Goal: Information Seeking & Learning: Learn about a topic

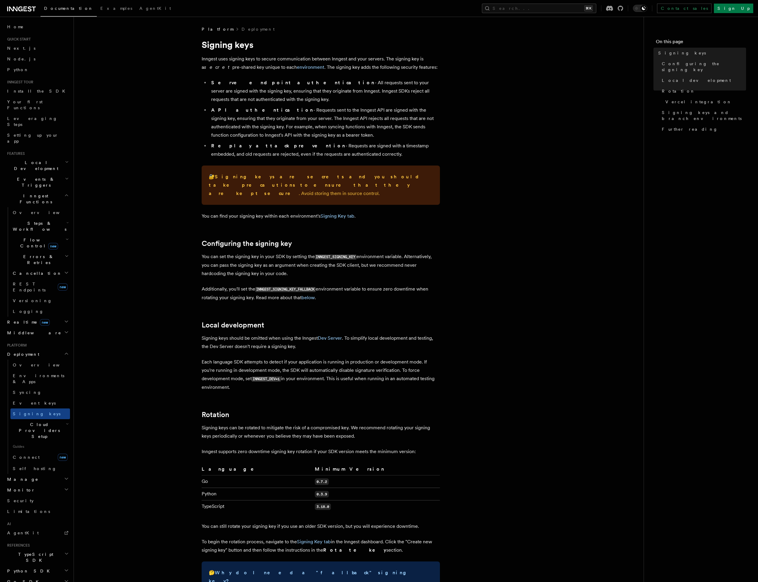
click at [122, 275] on article "Platform Deployment Signing keys Inngest uses signing keys to secure communicat…" at bounding box center [358, 475] width 551 height 898
click at [32, 387] on link "Syncing" at bounding box center [40, 392] width 60 height 11
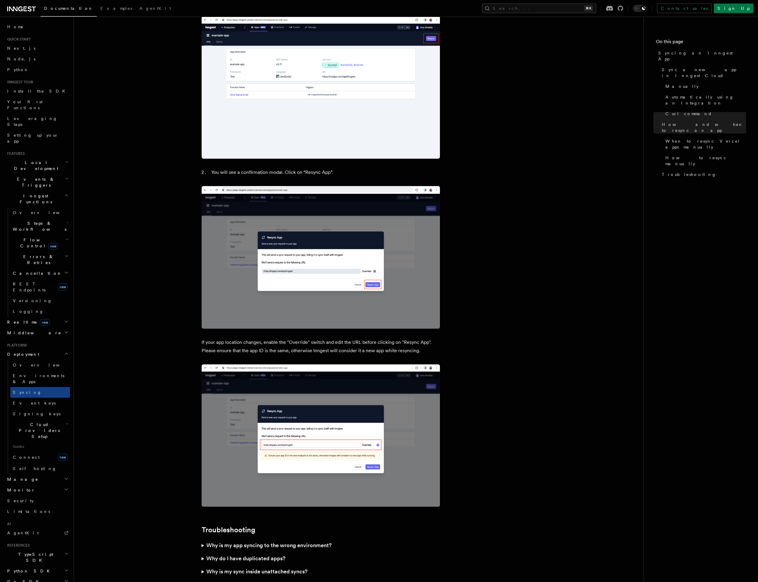
scroll to position [1396, 0]
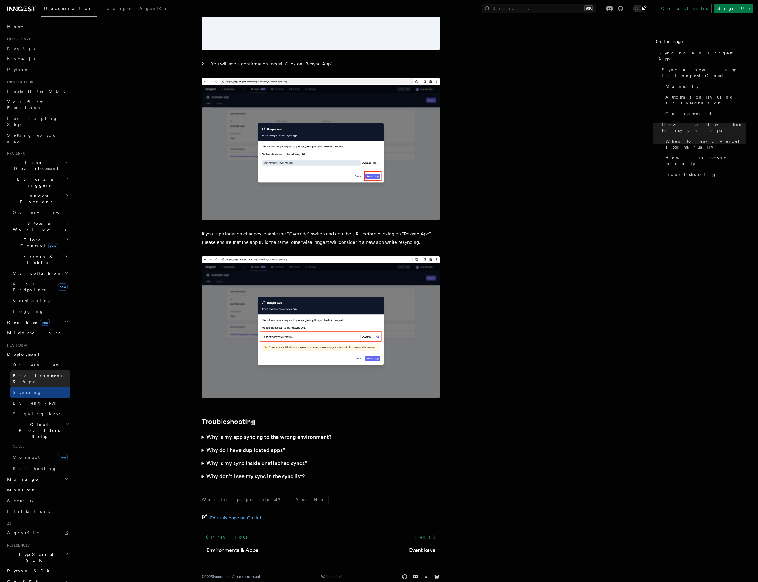
click at [38, 373] on span "Environments & Apps" at bounding box center [39, 378] width 52 height 11
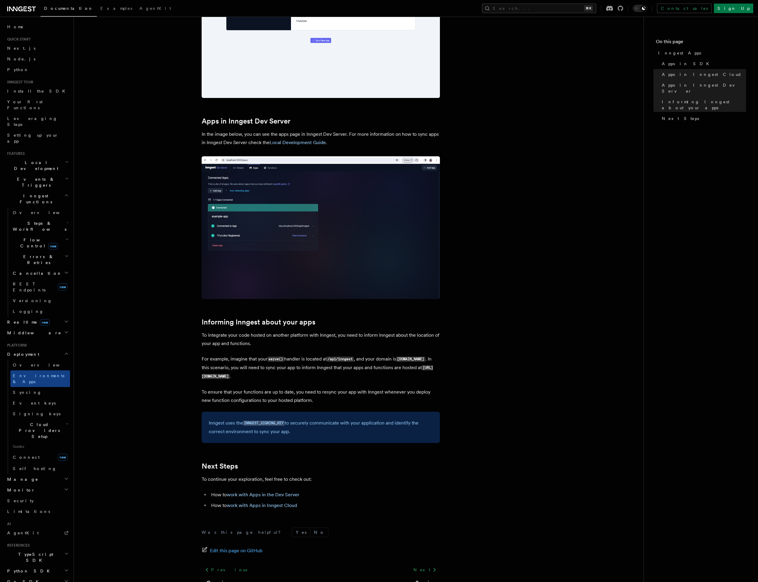
scroll to position [648, 0]
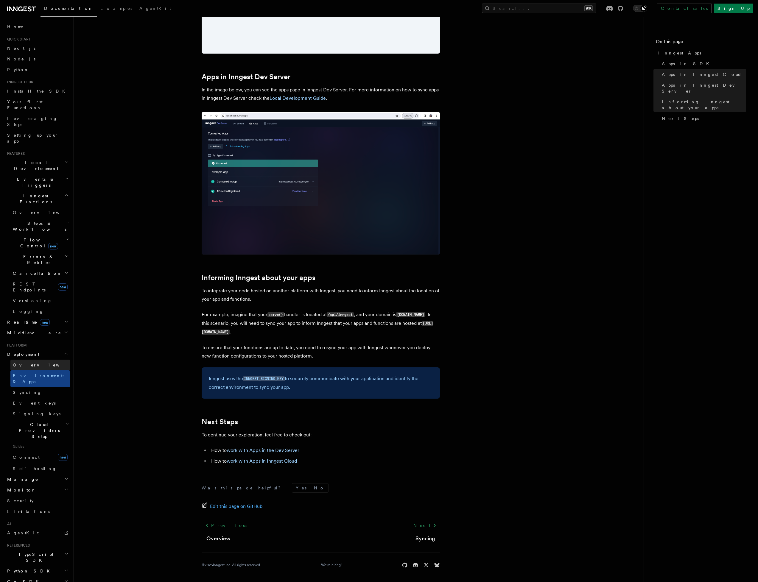
click at [31, 360] on link "Overview" at bounding box center [40, 365] width 60 height 11
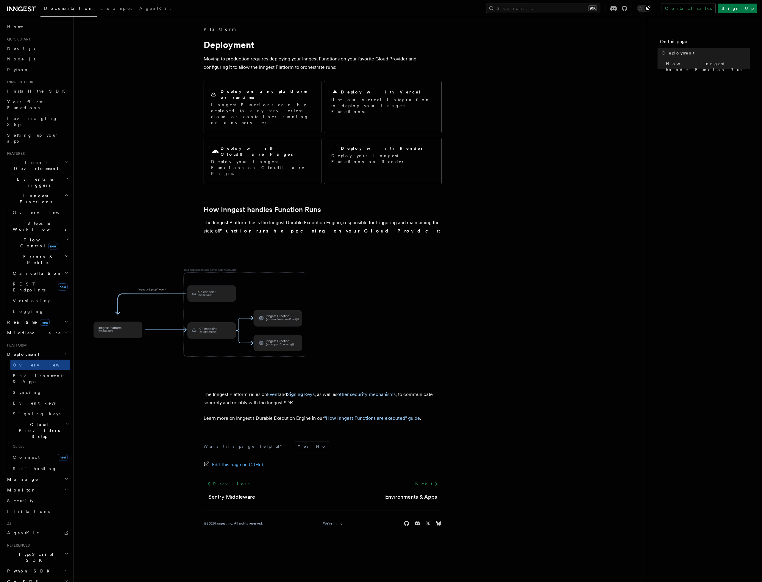
click at [30, 343] on h2 "Platform" at bounding box center [37, 345] width 65 height 5
click at [33, 452] on link "Connect new" at bounding box center [40, 458] width 60 height 12
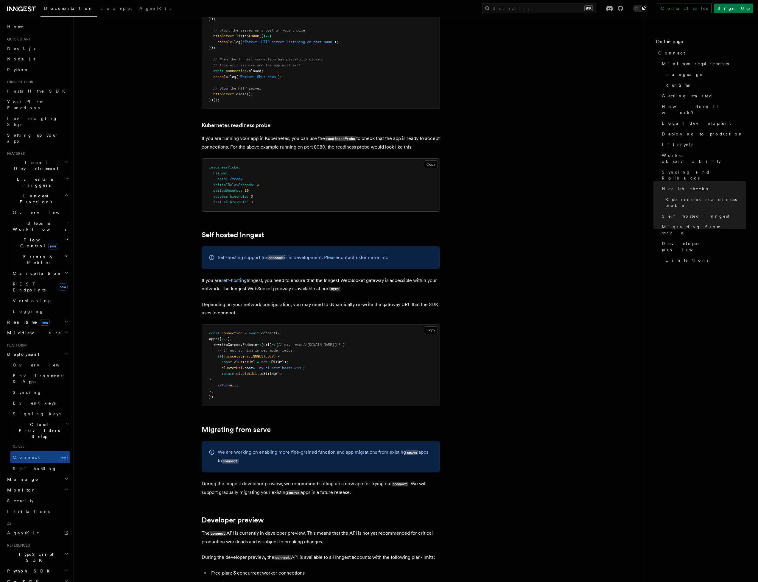
scroll to position [2712, 0]
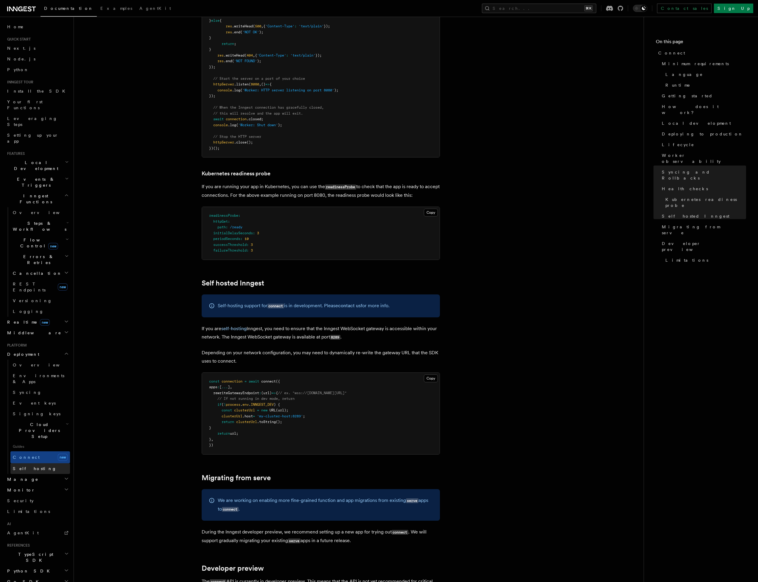
click at [35, 463] on link "Self hosting" at bounding box center [40, 468] width 60 height 11
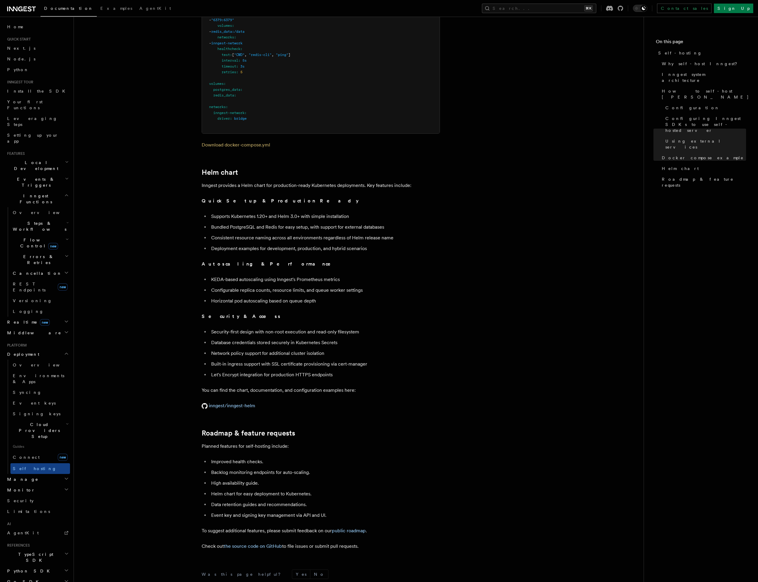
scroll to position [1901, 0]
click at [32, 237] on span "Flow Control new" at bounding box center [37, 243] width 55 height 12
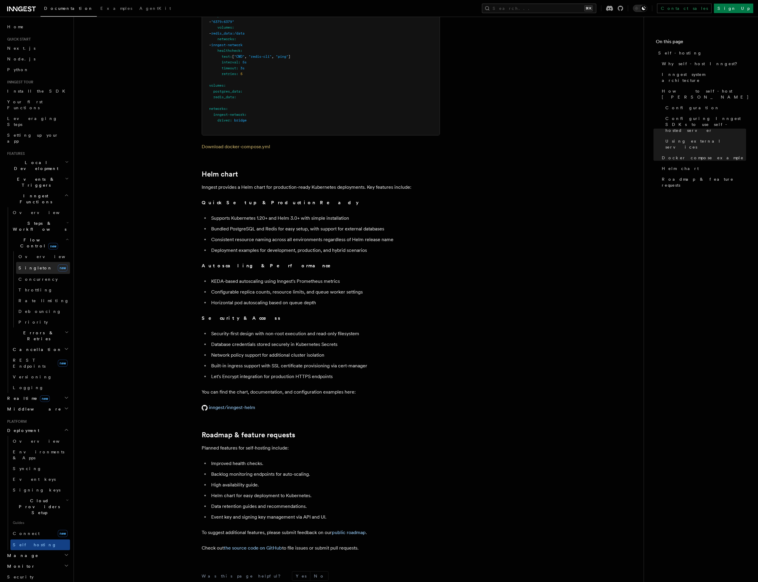
click at [35, 266] on span "Singleton" at bounding box center [35, 268] width 34 height 5
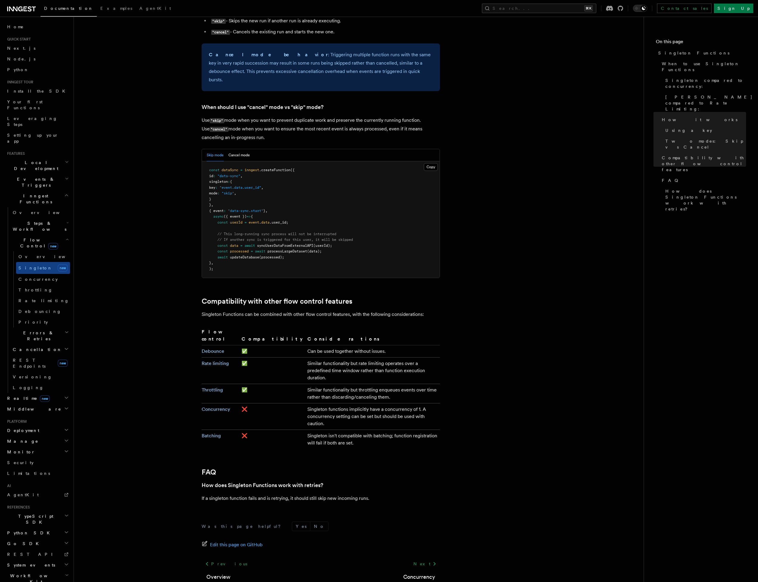
scroll to position [707, 0]
click at [20, 393] on h2 "Realtime new" at bounding box center [37, 398] width 65 height 11
click at [28, 434] on span "Middleware" at bounding box center [33, 437] width 57 height 6
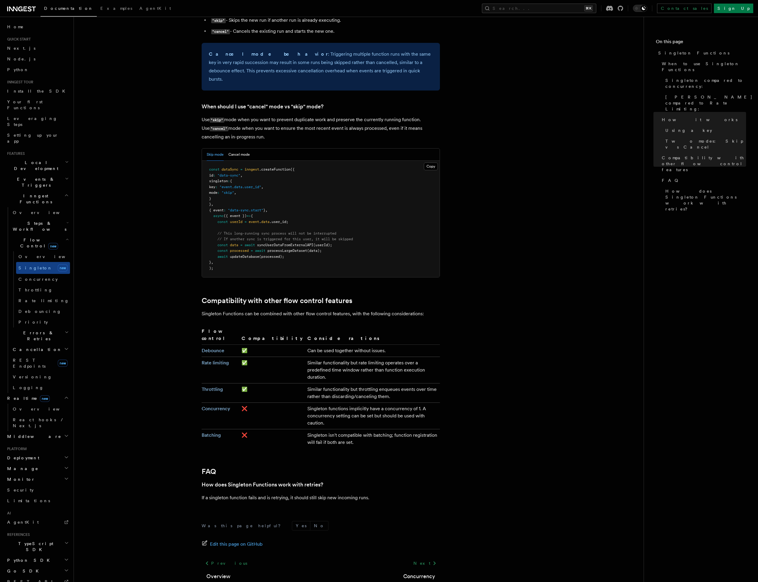
click at [26, 220] on span "Steps & Workflows" at bounding box center [38, 226] width 56 height 12
click at [26, 210] on span "Overview" at bounding box center [43, 212] width 61 height 5
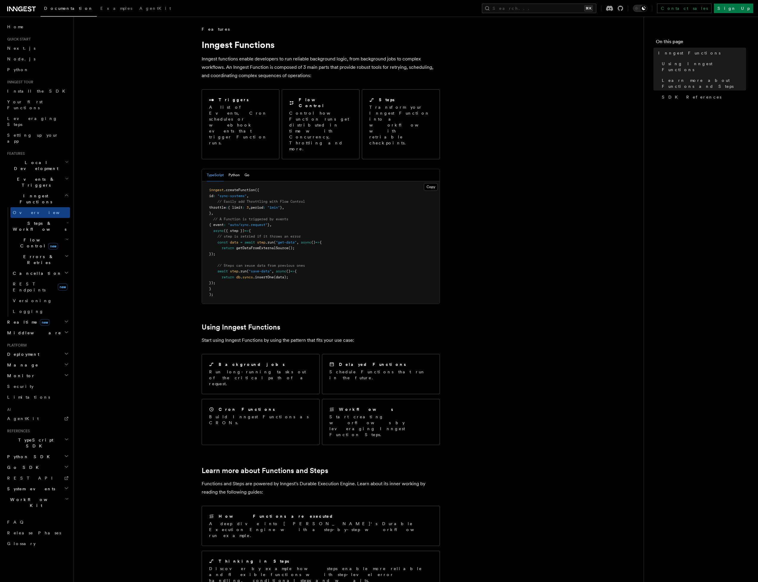
click at [21, 160] on span "Local Development" at bounding box center [35, 166] width 60 height 12
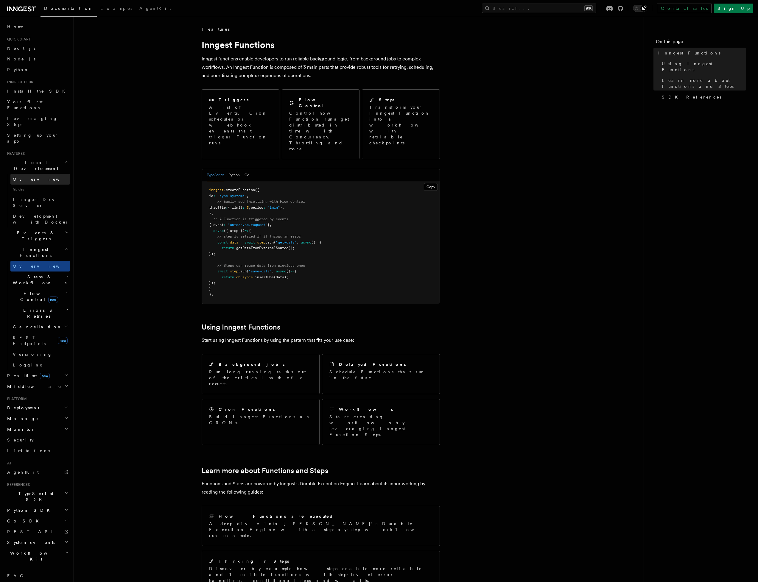
click at [27, 177] on span "Overview" at bounding box center [43, 179] width 61 height 5
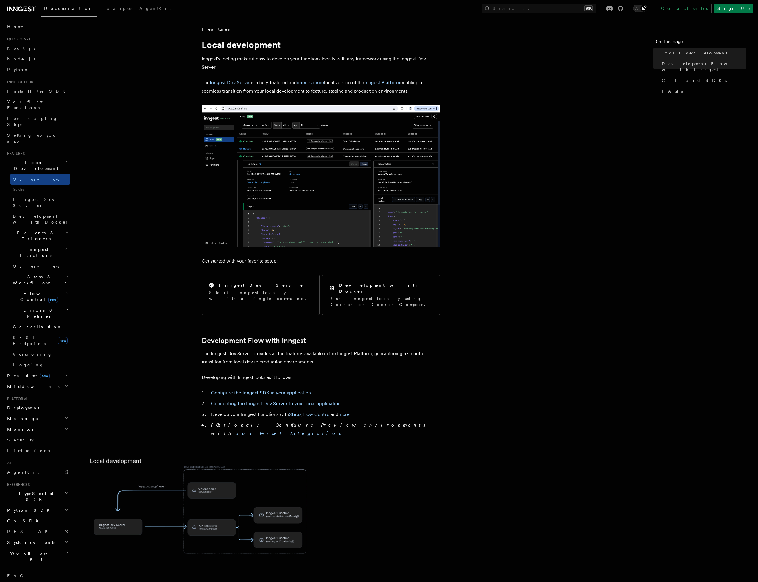
click at [44, 194] on link "Inngest Dev Server" at bounding box center [40, 202] width 60 height 17
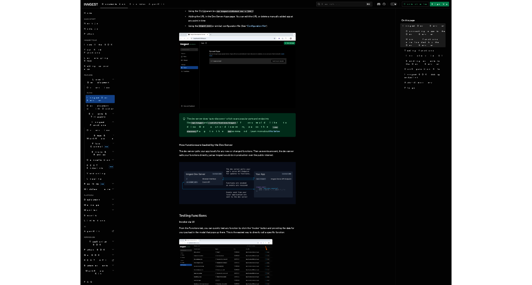
scroll to position [270, 0]
